Goal: Information Seeking & Learning: Learn about a topic

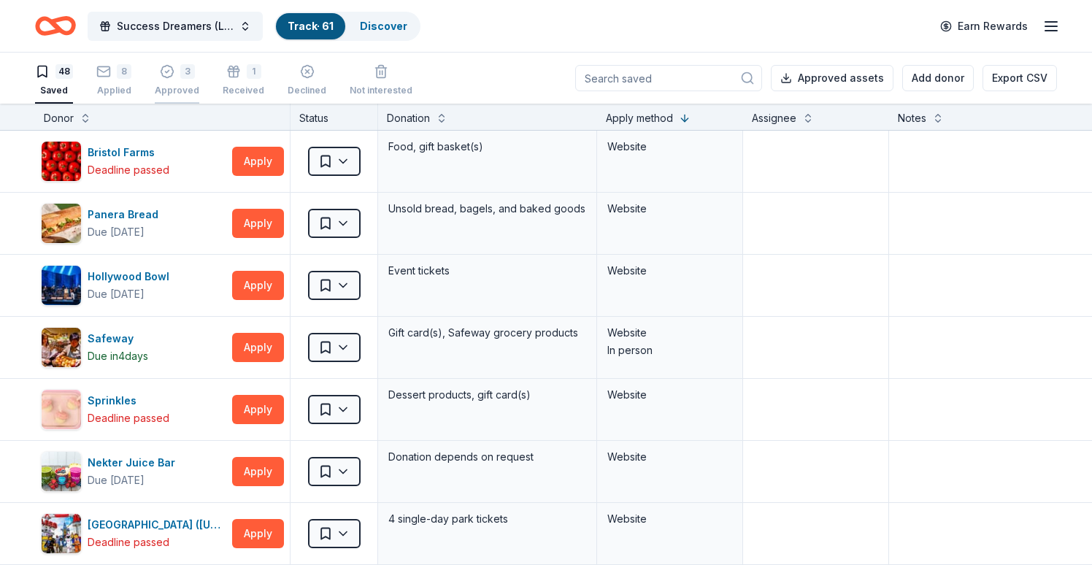
scroll to position [1063, 0]
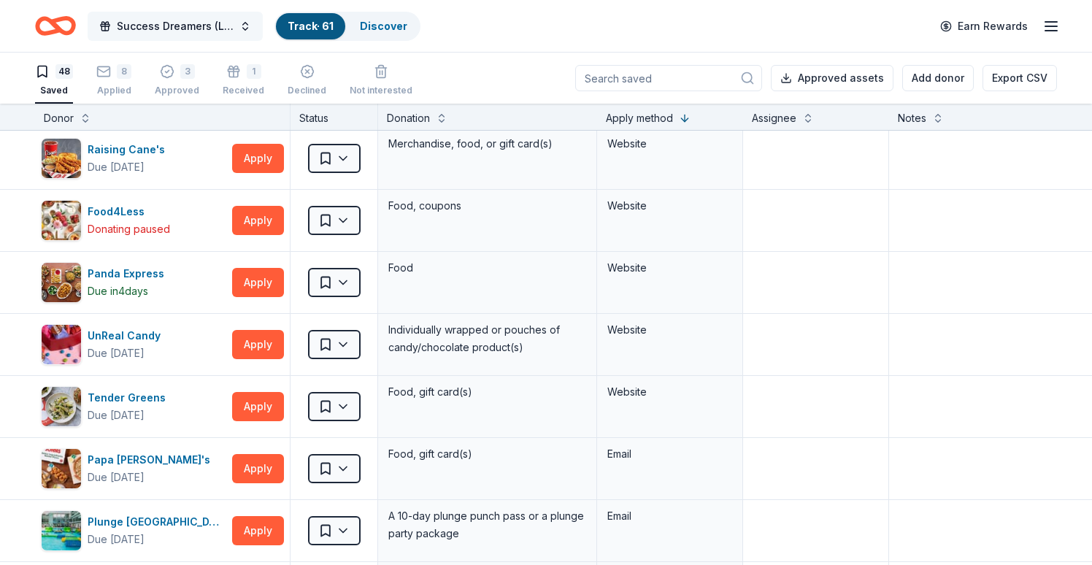
click at [244, 28] on button "Success Dreamers (Leadership) Academy" at bounding box center [175, 26] width 175 height 29
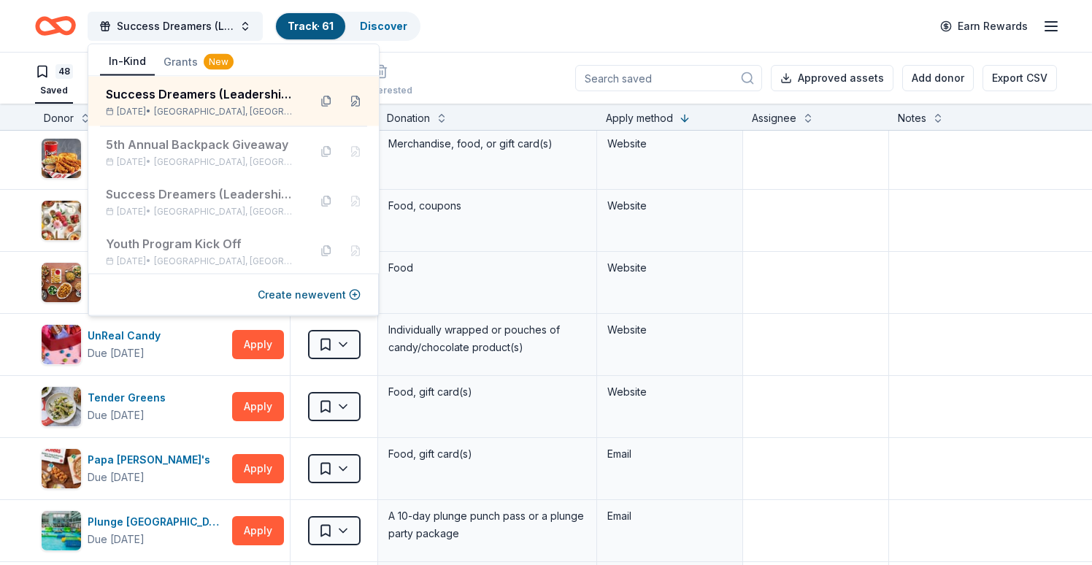
click at [185, 61] on button "Grants New" at bounding box center [199, 62] width 88 height 26
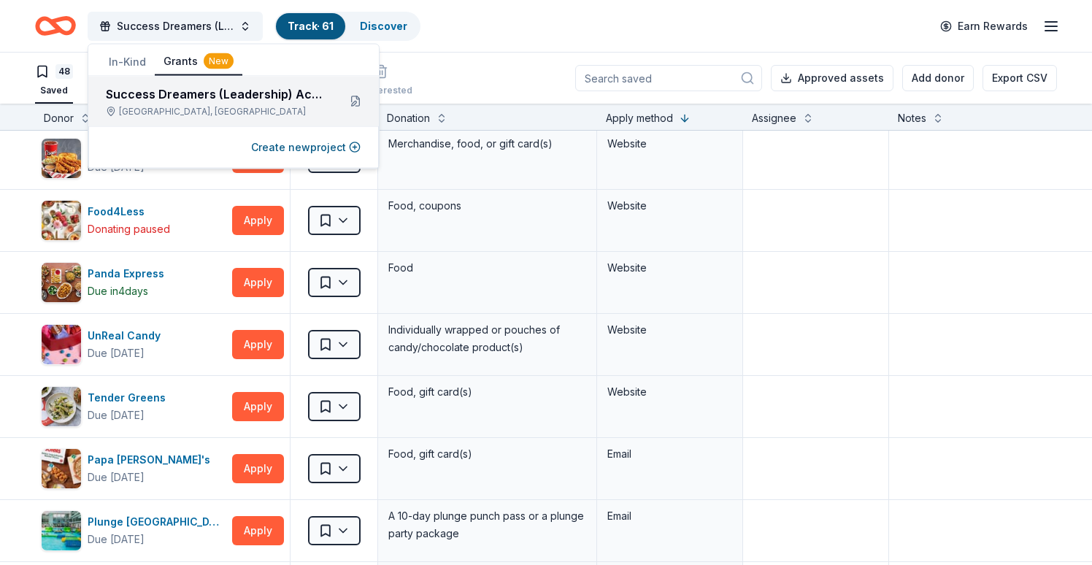
click at [183, 107] on div "[GEOGRAPHIC_DATA], [GEOGRAPHIC_DATA]" at bounding box center [216, 112] width 220 height 12
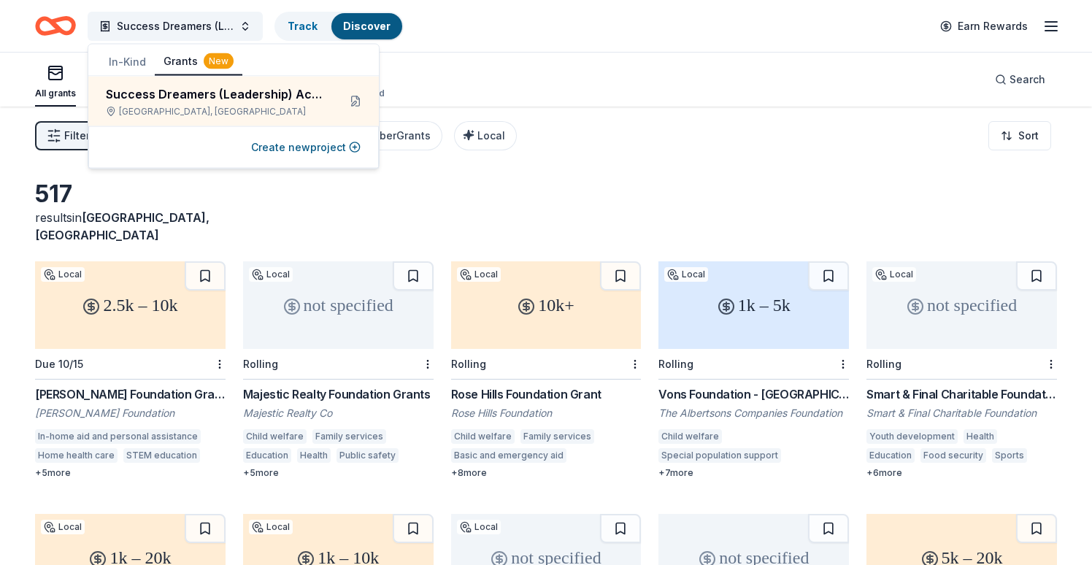
click at [379, 196] on div "517 results in [GEOGRAPHIC_DATA], [GEOGRAPHIC_DATA]" at bounding box center [546, 212] width 1022 height 64
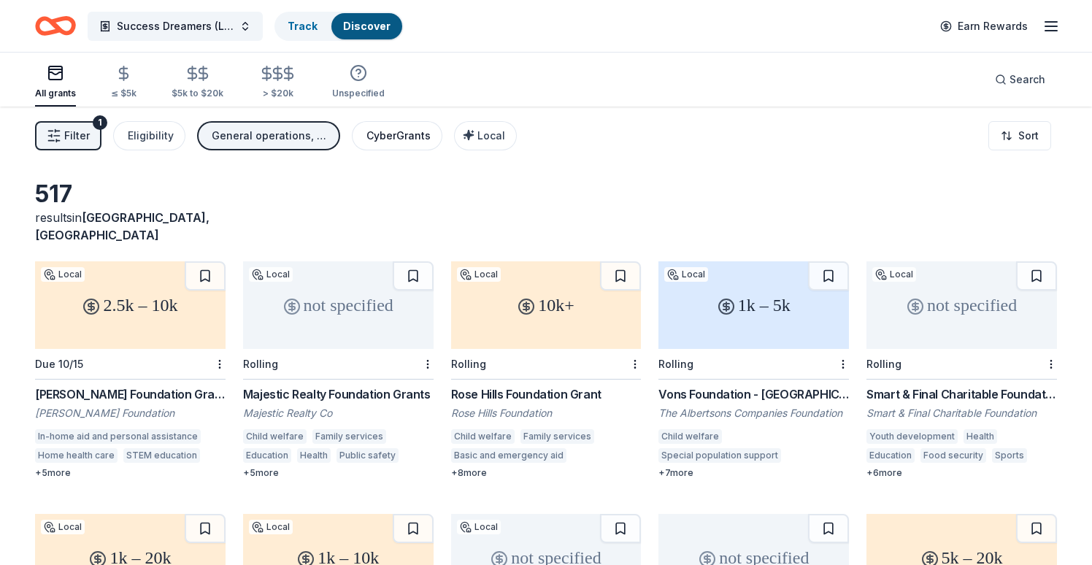
click at [405, 138] on div "CyberGrants" at bounding box center [398, 136] width 64 height 18
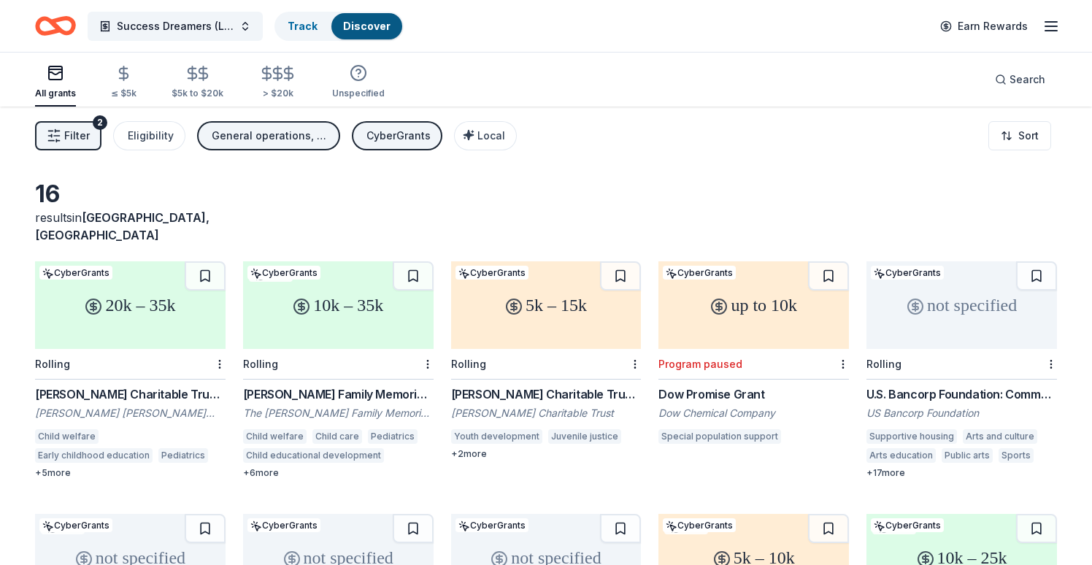
click at [384, 135] on div "CyberGrants" at bounding box center [398, 136] width 64 height 18
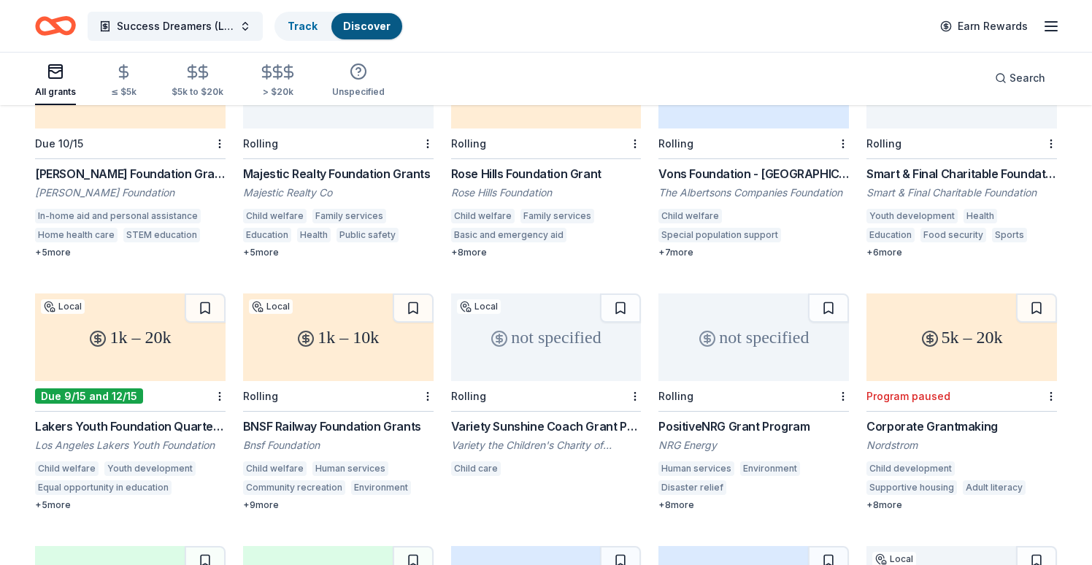
scroll to position [215, 0]
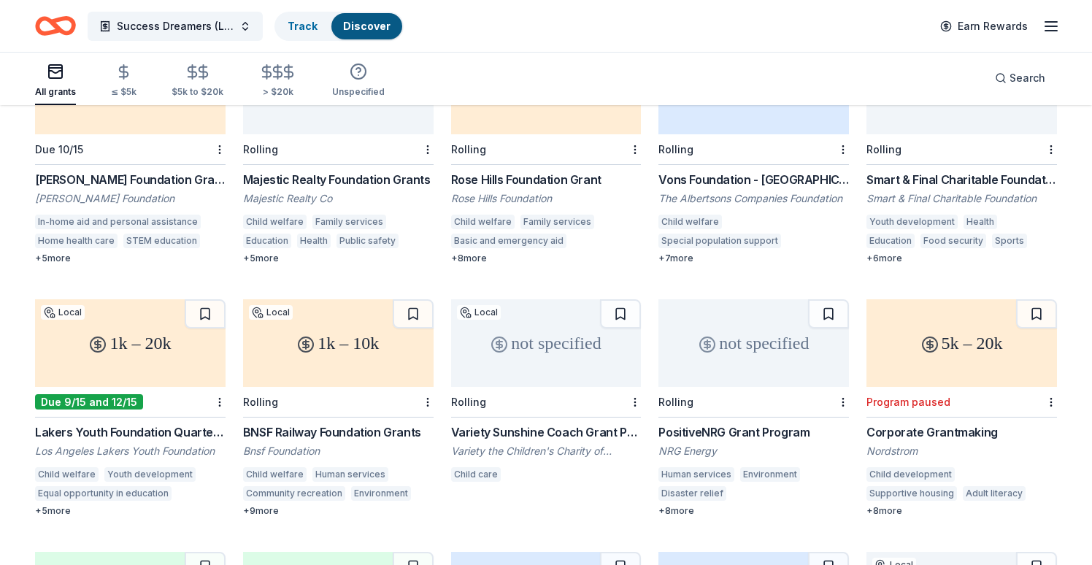
click at [126, 332] on div "1k – 20k" at bounding box center [130, 343] width 190 height 88
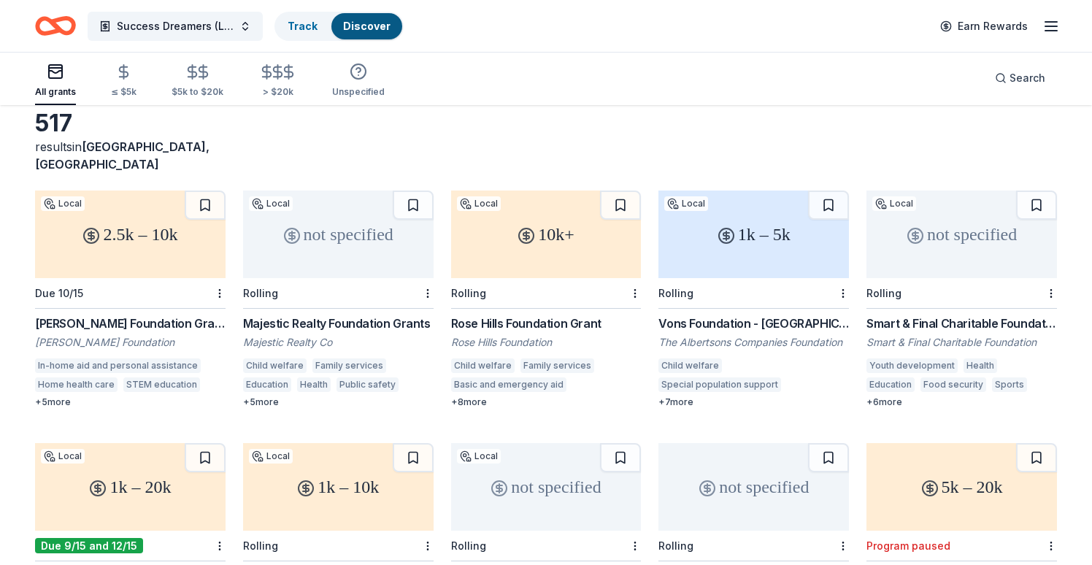
scroll to position [71, 0]
click at [744, 228] on div "1k – 5k" at bounding box center [753, 234] width 190 height 88
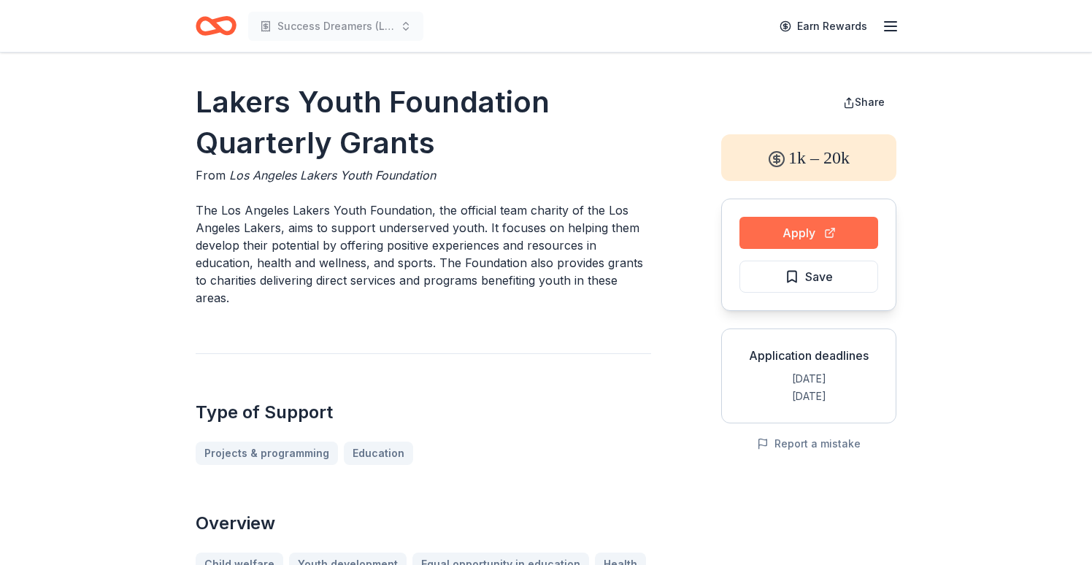
click at [833, 236] on button "Apply" at bounding box center [808, 233] width 139 height 32
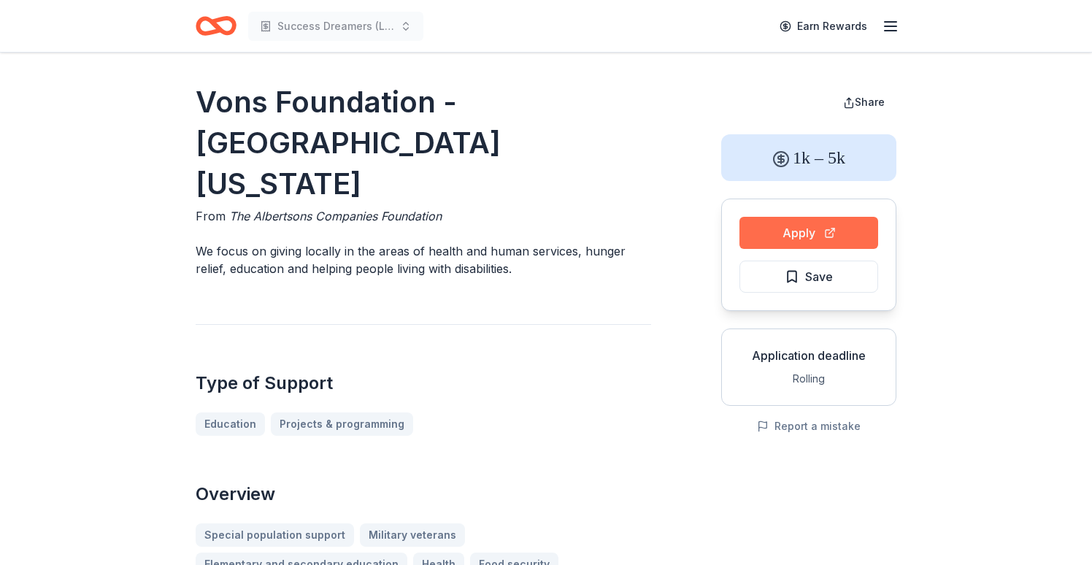
click at [800, 223] on button "Apply" at bounding box center [808, 233] width 139 height 32
